Goal: Find specific page/section: Find specific page/section

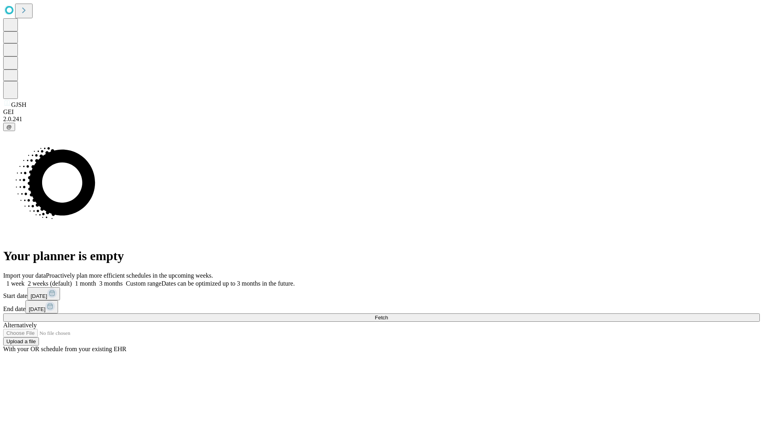
click at [388, 315] on span "Fetch" at bounding box center [381, 318] width 13 height 6
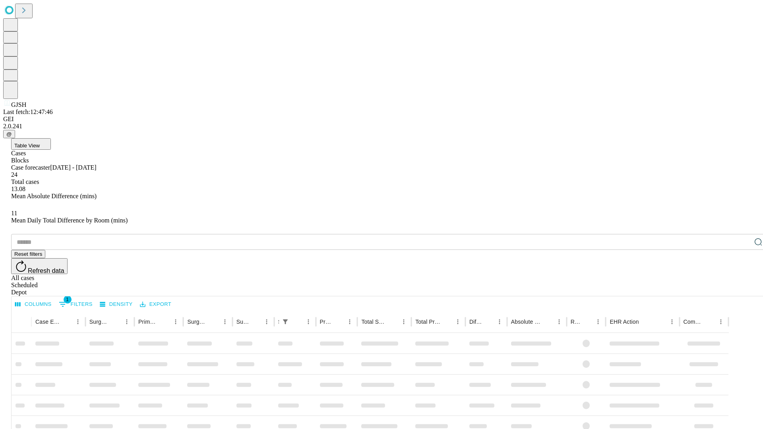
click at [743, 289] on div "Depot" at bounding box center [389, 292] width 757 height 7
